Goal: Check status

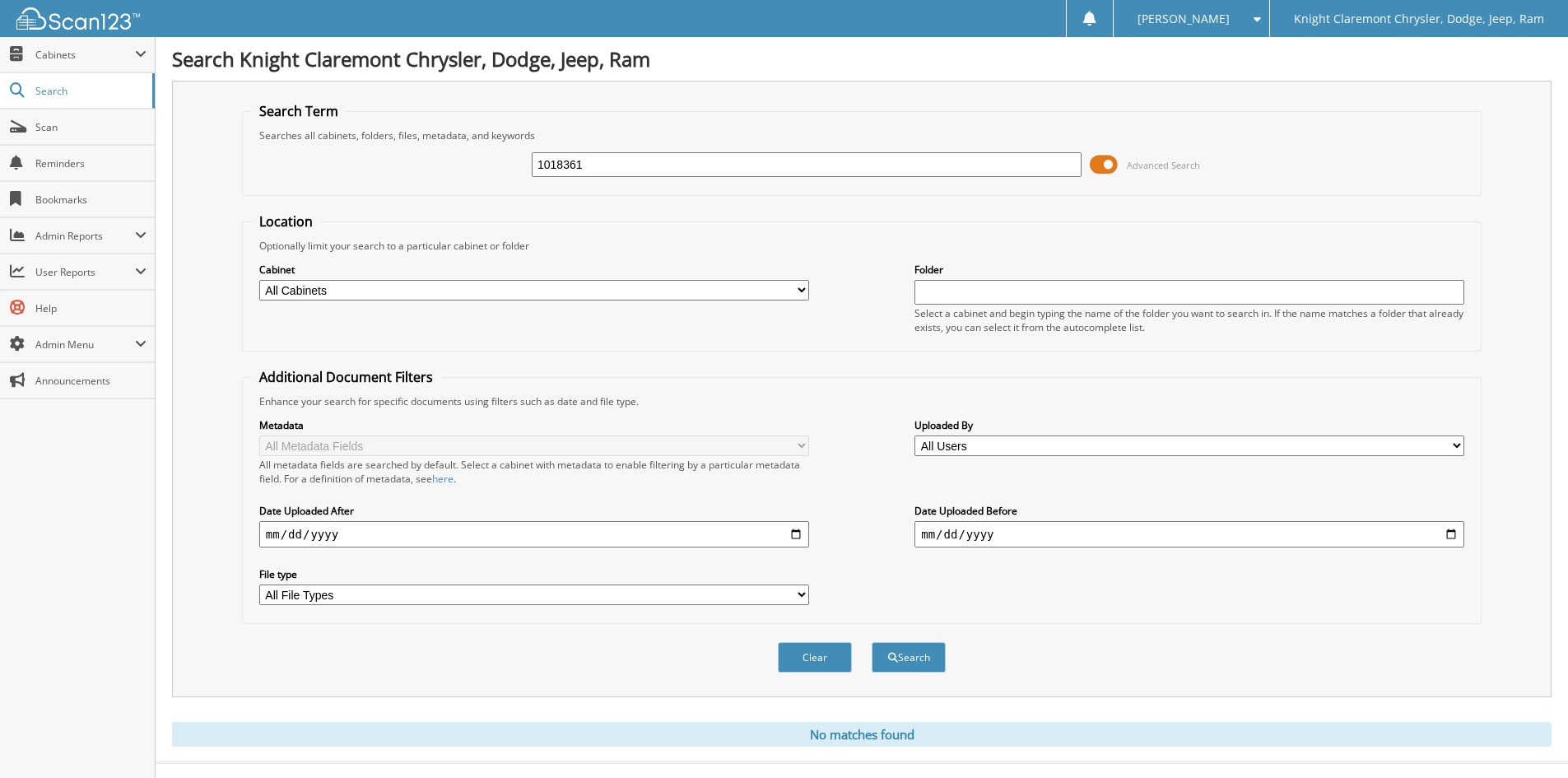
drag, startPoint x: 627, startPoint y: 167, endPoint x: 371, endPoint y: 169, distance: 256.0
click at [421, 173] on div "1018361 Advanced Search" at bounding box center [862, 164] width 1222 height 44
type input "GC0185DT"
click at [872, 642] on button "Search" at bounding box center [908, 657] width 74 height 30
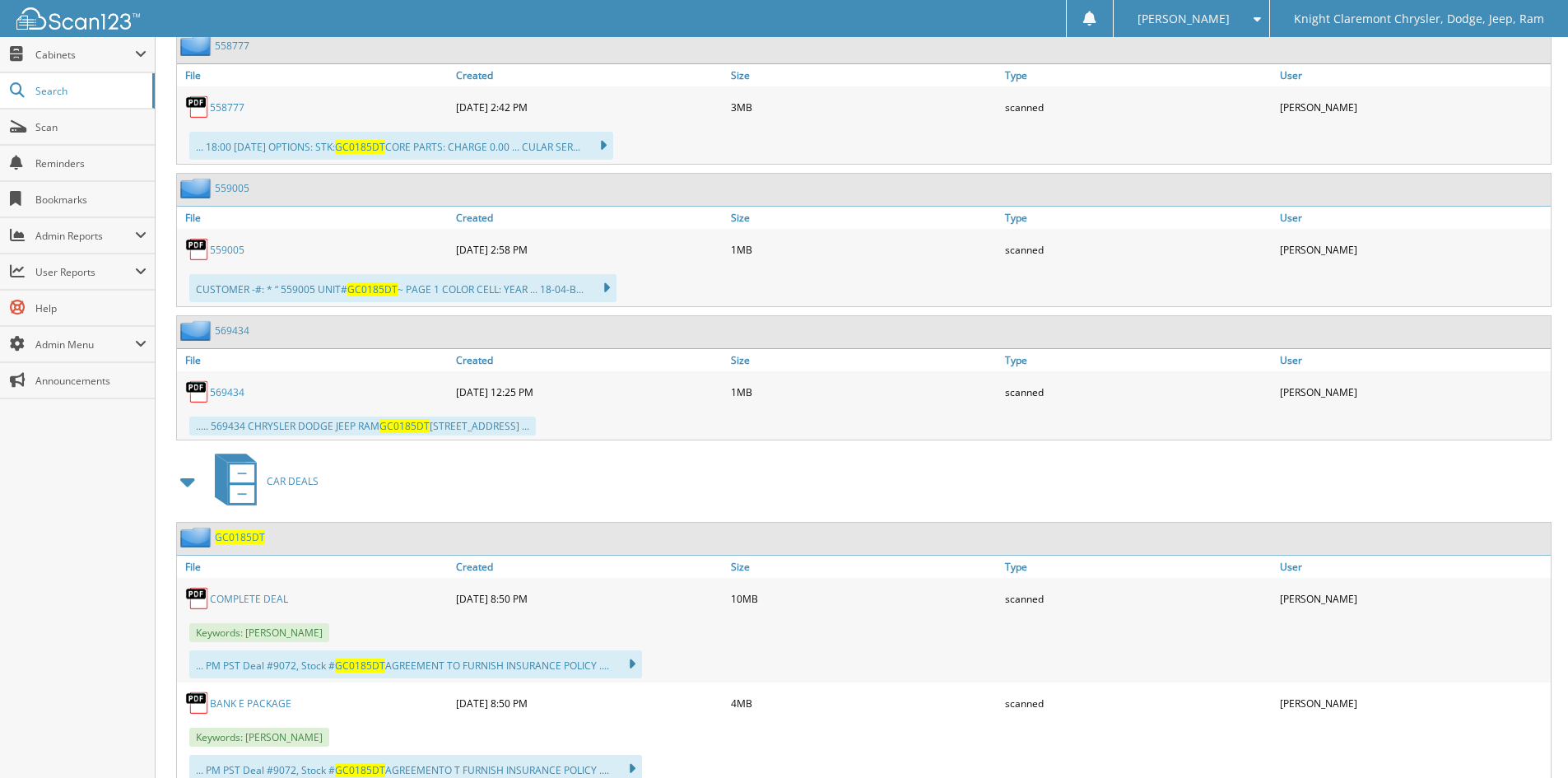
scroll to position [1153, 0]
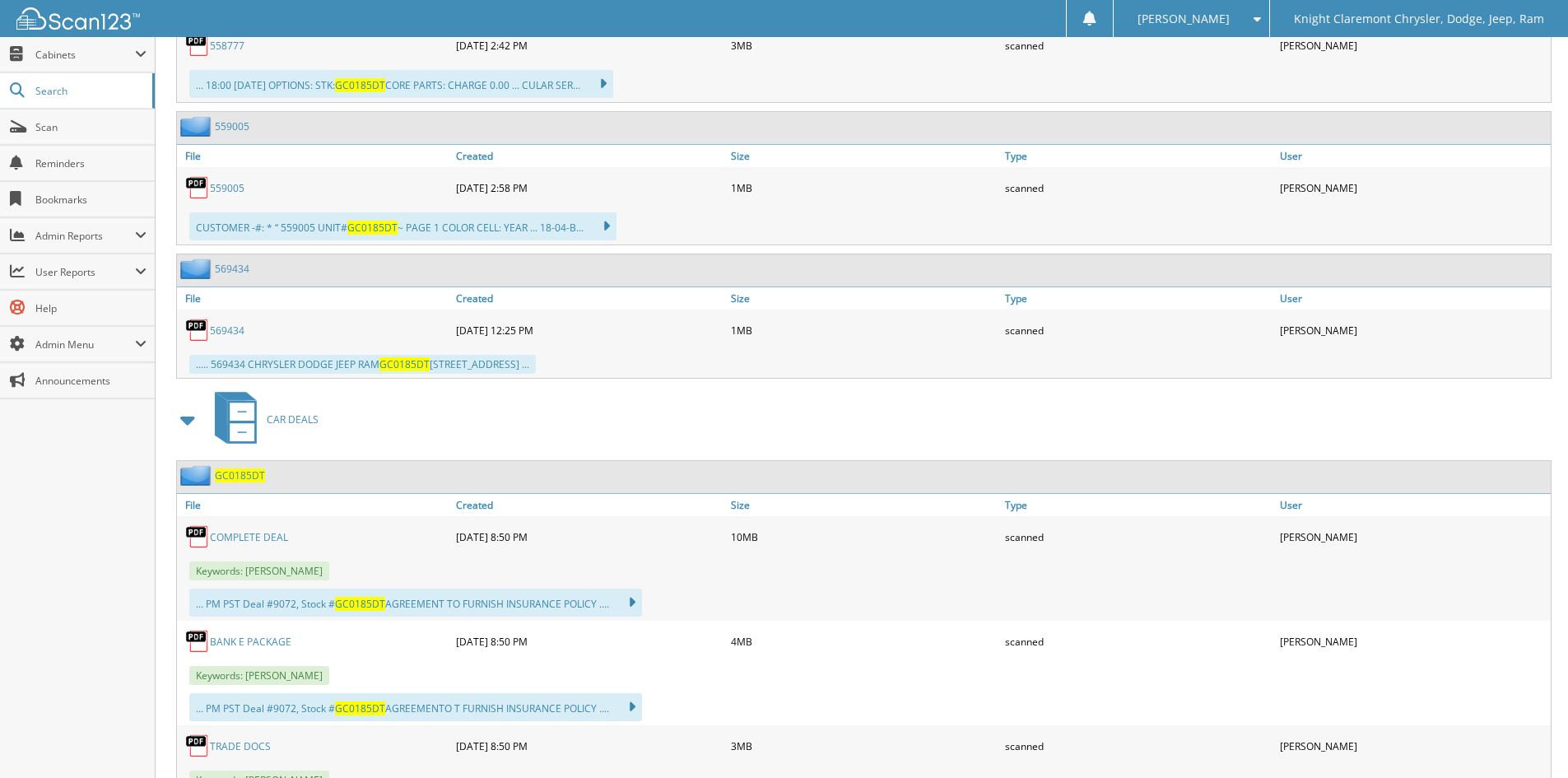
drag, startPoint x: 265, startPoint y: 542, endPoint x: 278, endPoint y: 540, distance: 13.2
click at [265, 542] on link "COMPLETE DEAL" at bounding box center [249, 537] width 78 height 14
